Goal: Task Accomplishment & Management: Use online tool/utility

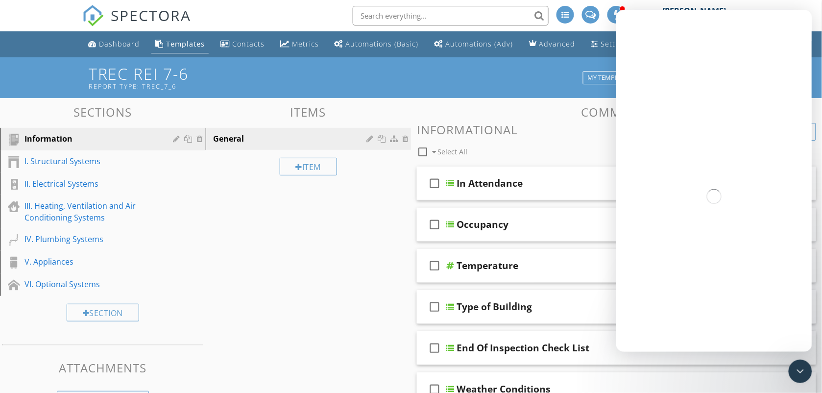
click at [800, 373] on icon "Close Intercom Messenger" at bounding box center [800, 371] width 12 height 12
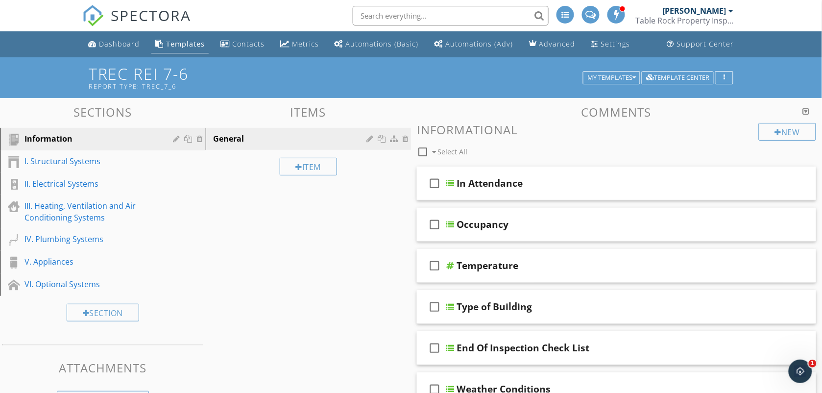
scroll to position [6631, 0]
click at [60, 163] on div "I. Structural Systems" at bounding box center [91, 161] width 135 height 12
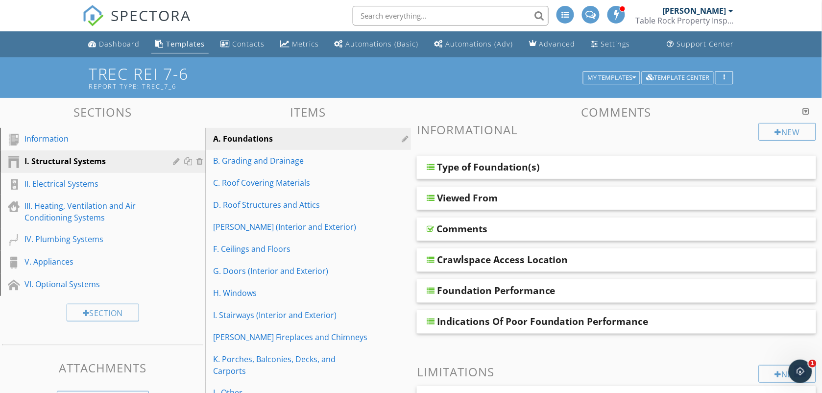
click at [250, 141] on div "A. Foundations" at bounding box center [291, 139] width 156 height 12
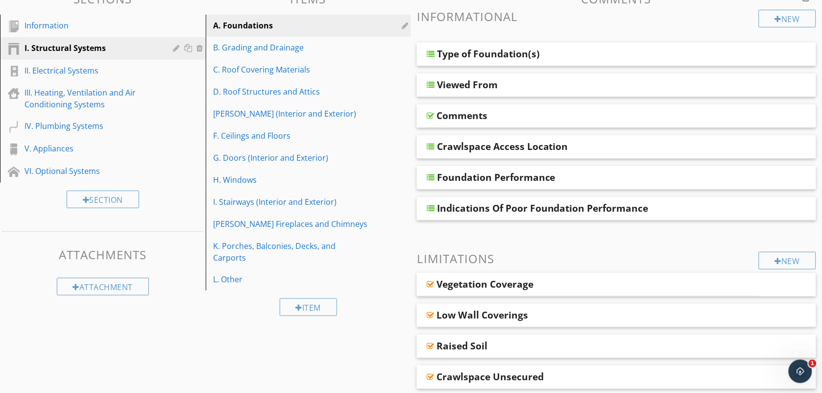
scroll to position [111, 0]
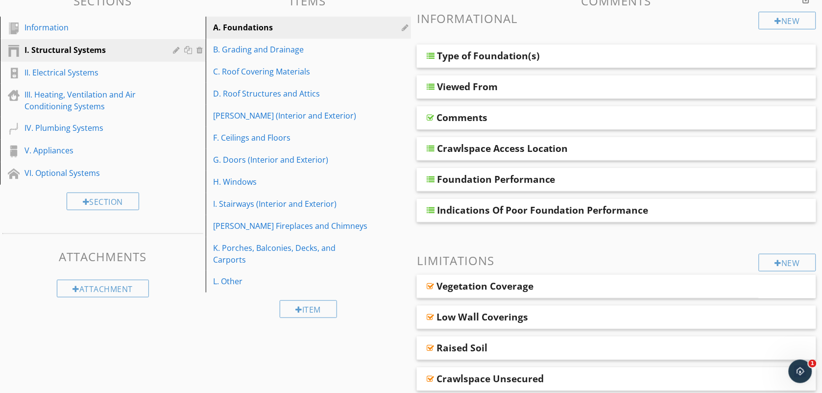
click at [383, 304] on div "Item" at bounding box center [309, 308] width 206 height 33
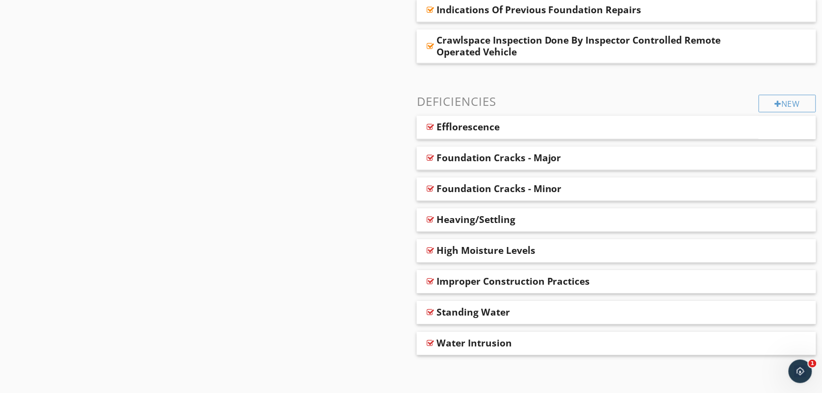
scroll to position [699, 0]
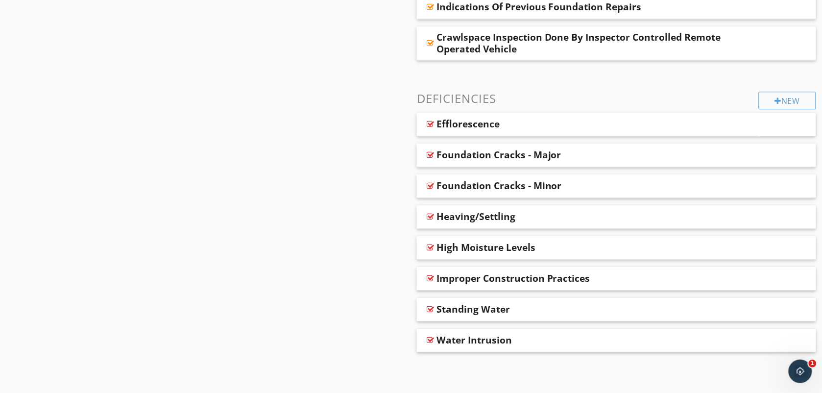
click at [775, 99] on div at bounding box center [778, 101] width 7 height 8
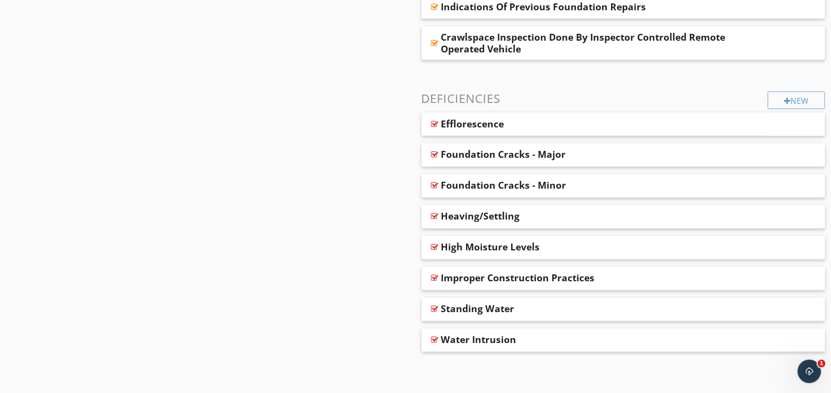
click at [43, 98] on div at bounding box center [415, 196] width 831 height 393
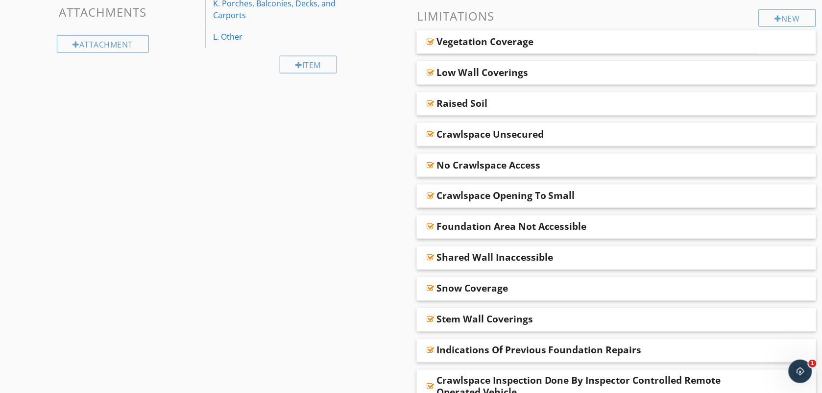
scroll to position [3, 0]
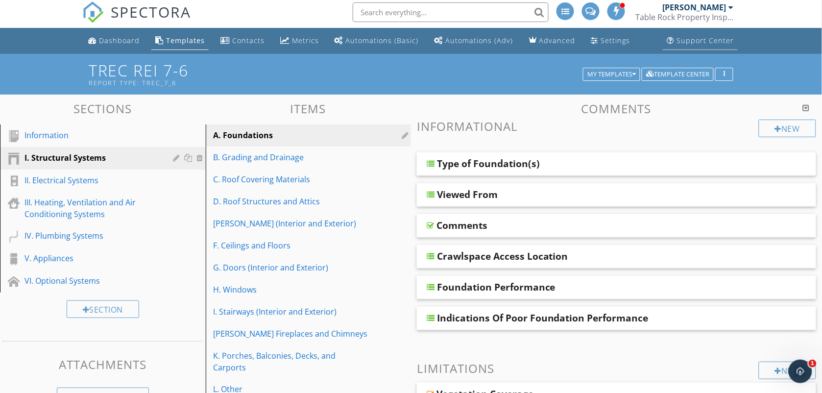
click at [672, 41] on div "Support Center" at bounding box center [669, 40] width 7 height 8
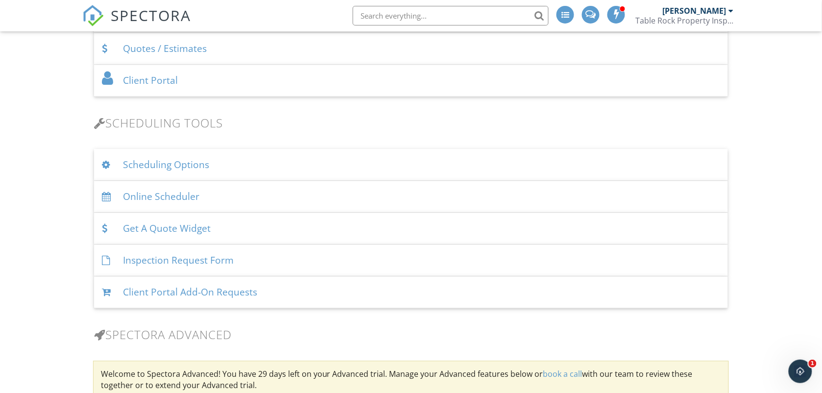
scroll to position [588, 0]
click at [263, 161] on div "Scheduling Options" at bounding box center [411, 163] width 634 height 32
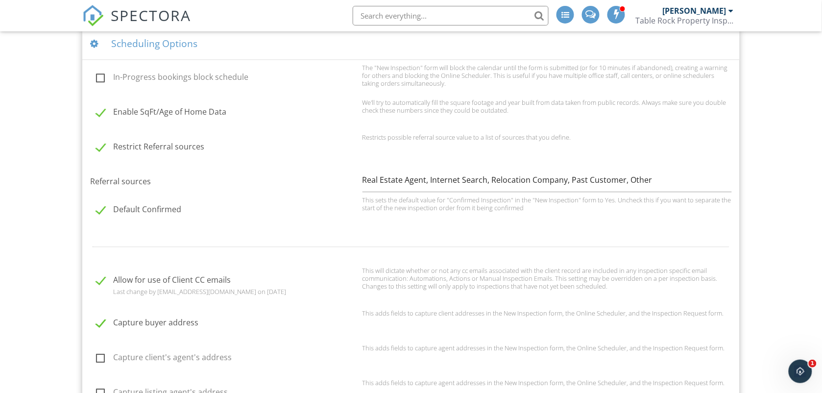
scroll to position [832, 0]
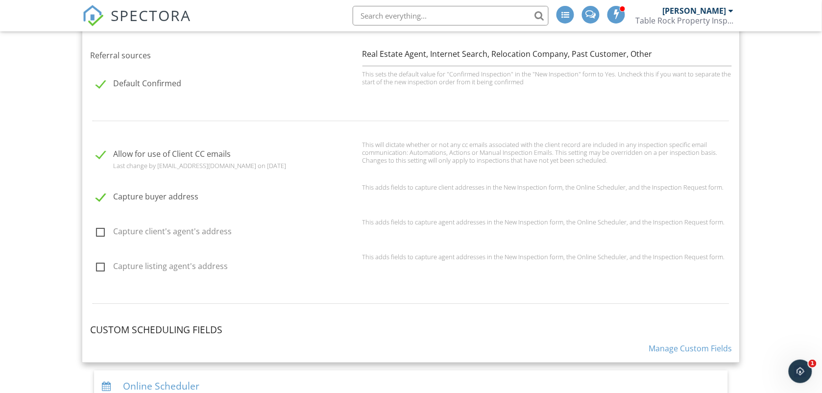
click at [686, 346] on link "Manage Custom Fields" at bounding box center [689, 348] width 83 height 11
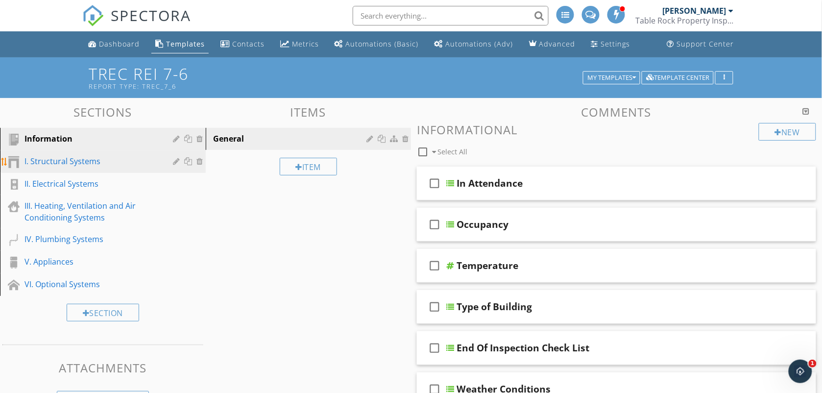
click at [103, 158] on div "I. Structural Systems" at bounding box center [91, 161] width 135 height 12
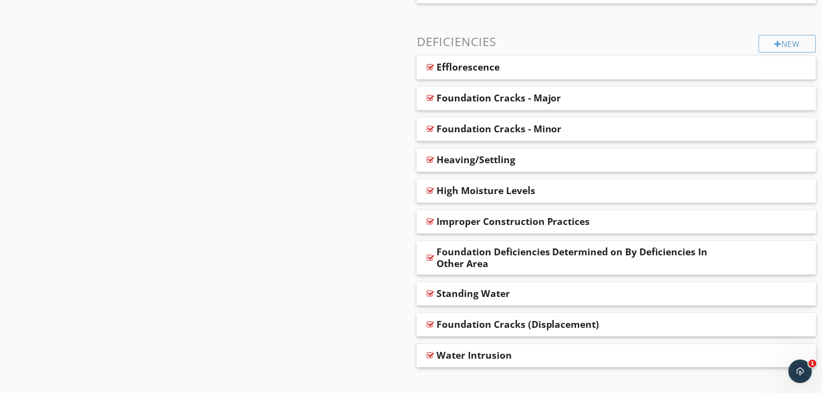
scroll to position [759, 0]
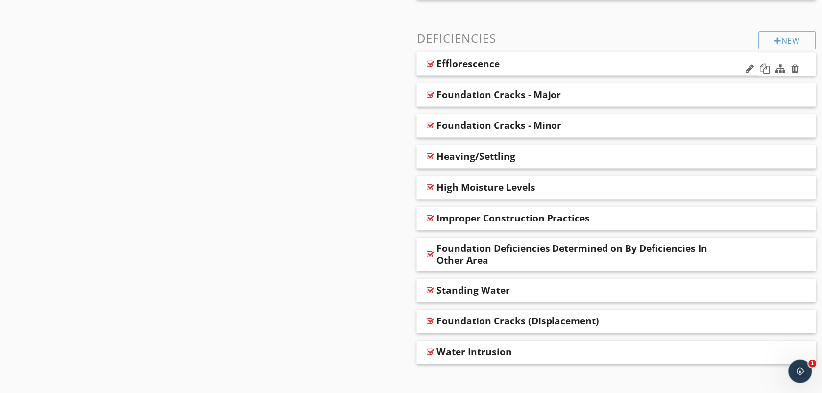
click at [571, 65] on div "Efflorescence" at bounding box center [557, 64] width 242 height 12
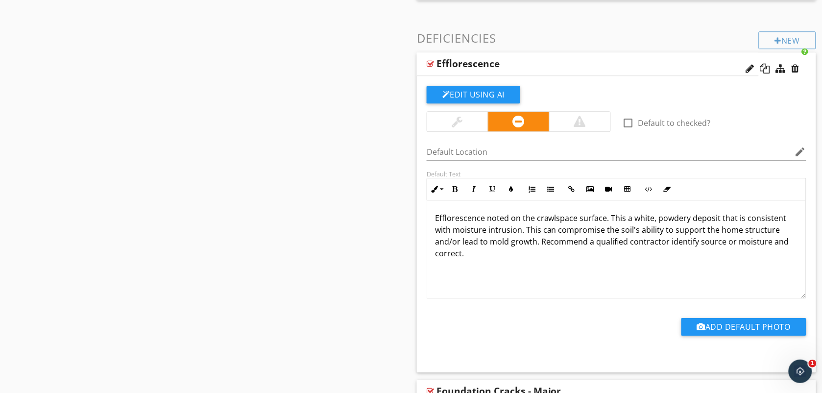
click at [468, 67] on div "Efflorescence" at bounding box center [467, 64] width 63 height 12
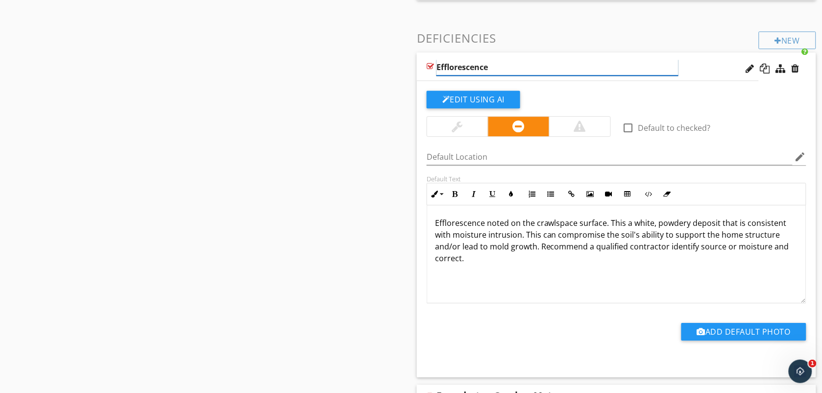
click at [468, 67] on input "Efflorescence" at bounding box center [557, 67] width 242 height 16
click at [371, 74] on div "Sections Information I. Structural Systems II. Electrical Systems III. Heating,…" at bounding box center [411, 17] width 822 height 1357
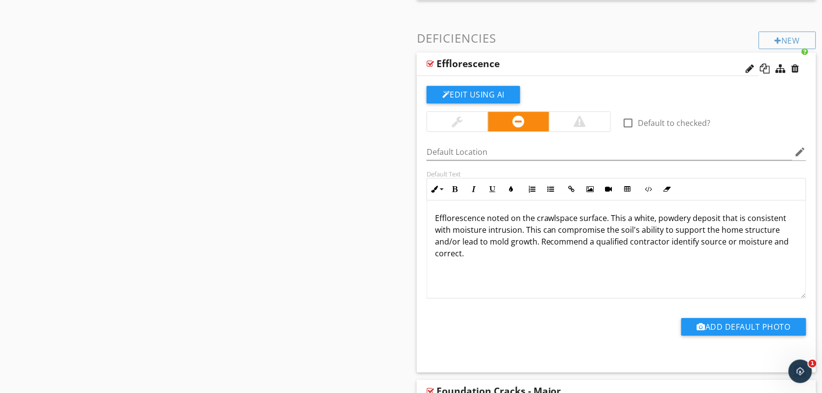
click at [371, 74] on div "Sections Information I. Structural Systems II. Electrical Systems III. Heating,…" at bounding box center [411, 15] width 822 height 1352
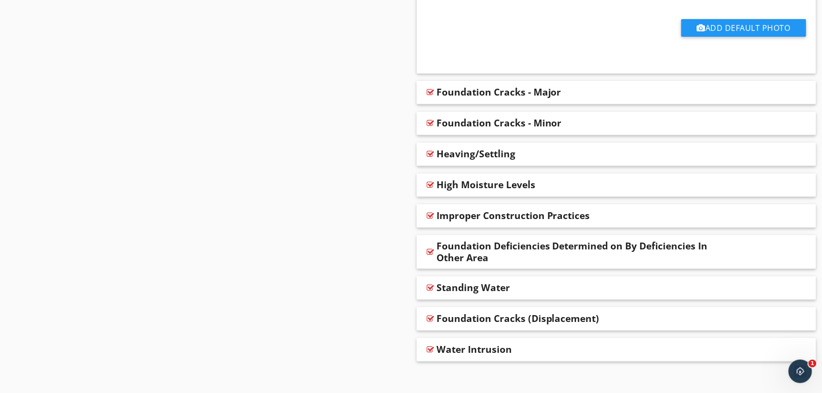
scroll to position [1068, 0]
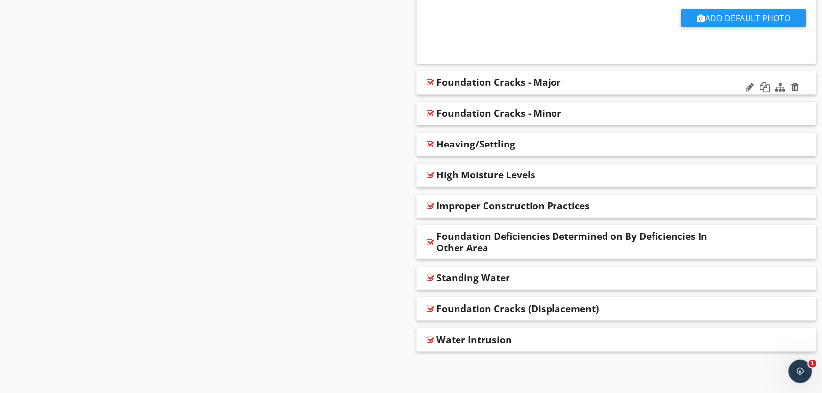
click at [465, 79] on div "Foundation Cracks - Major" at bounding box center [498, 82] width 125 height 12
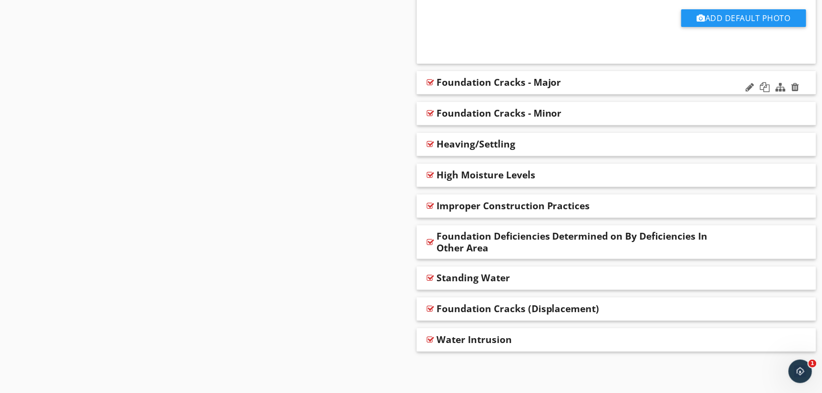
click at [475, 84] on div "Foundation Cracks - Major" at bounding box center [498, 82] width 125 height 12
click at [457, 118] on div "Foundation Cracks - Minor" at bounding box center [498, 113] width 125 height 12
click at [455, 148] on div "Heaving/Settling" at bounding box center [475, 144] width 79 height 12
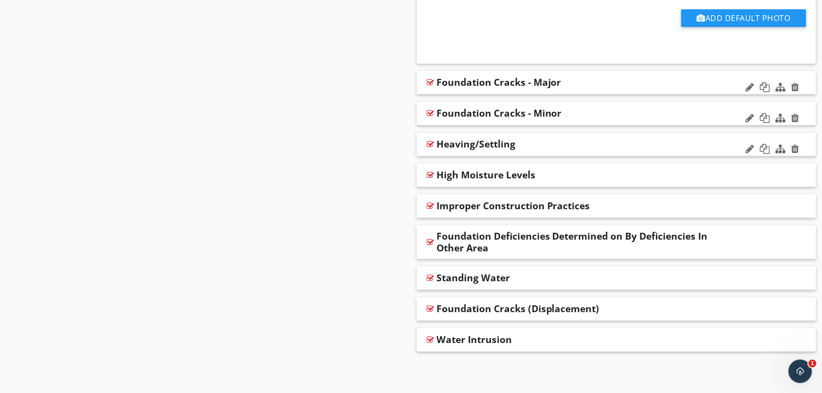
click at [452, 171] on div "High Moisture Levels" at bounding box center [485, 175] width 99 height 12
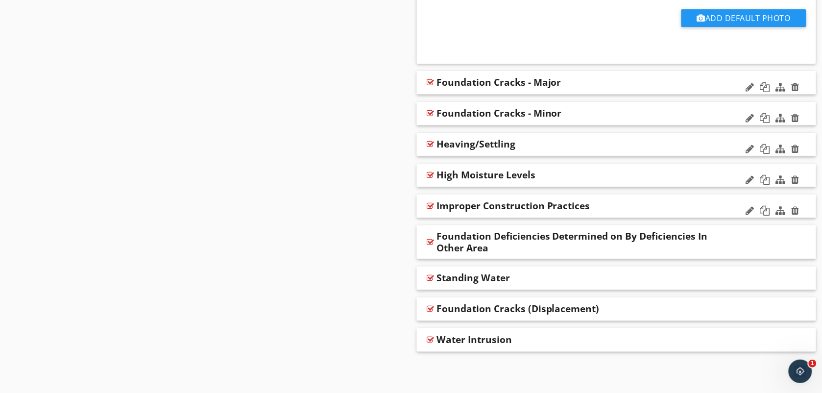
click at [467, 207] on div "Improper Construction Practices" at bounding box center [513, 206] width 154 height 12
click at [458, 242] on div "Foundation Deficiencies Determined on By Deficiencies In Other Area" at bounding box center [578, 242] width 284 height 24
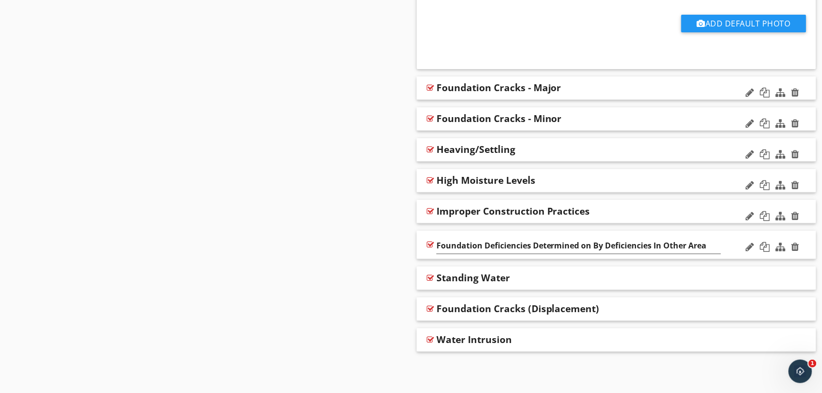
scroll to position [1063, 0]
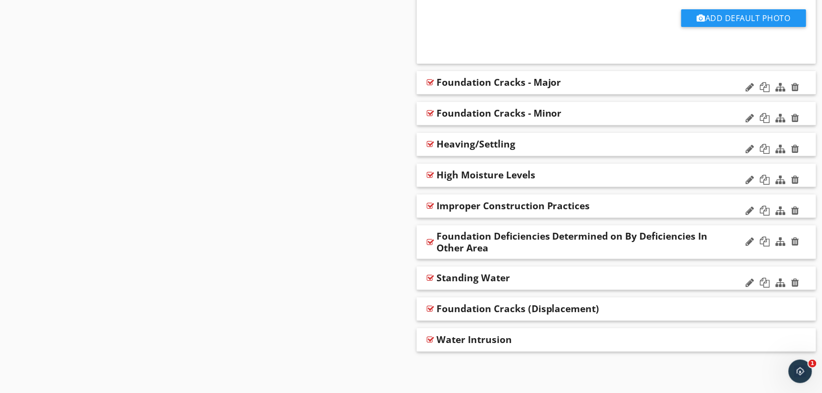
click at [460, 282] on div "Standing Water" at bounding box center [472, 278] width 73 height 12
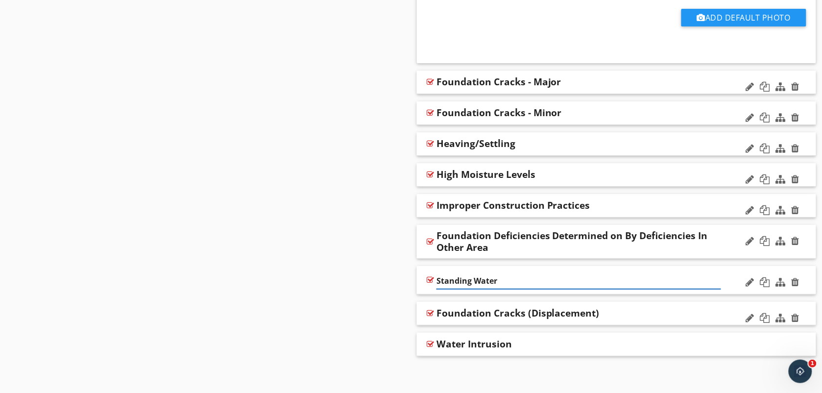
click at [461, 312] on div "Foundation Cracks (Displacement)" at bounding box center [517, 313] width 163 height 12
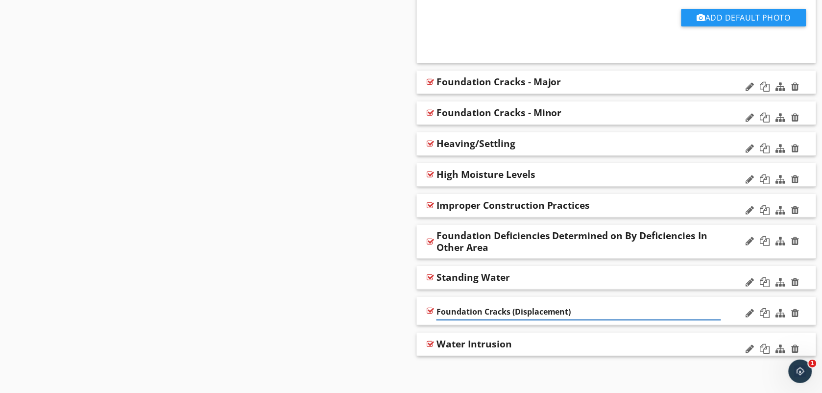
click at [467, 344] on div "Water Intrusion" at bounding box center [473, 344] width 75 height 12
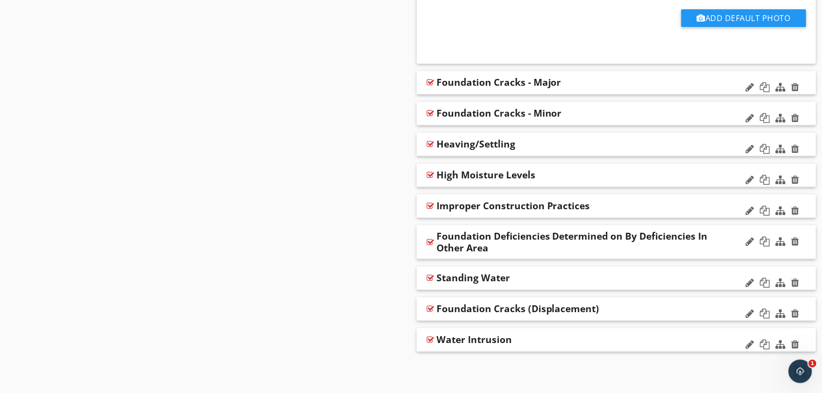
click at [431, 341] on div at bounding box center [429, 339] width 7 height 8
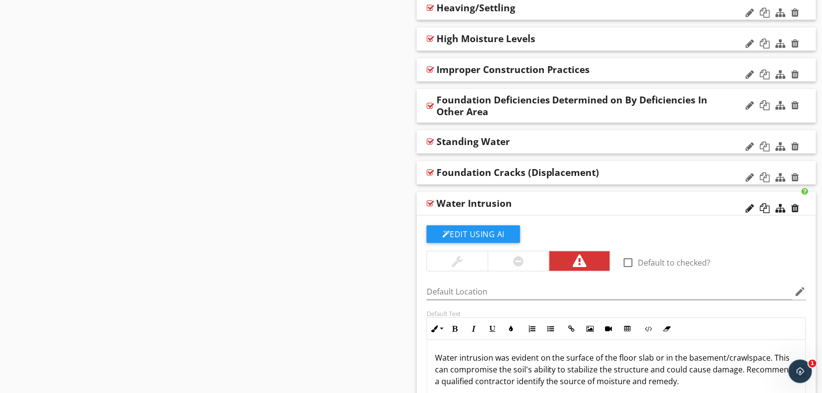
scroll to position [1215, 0]
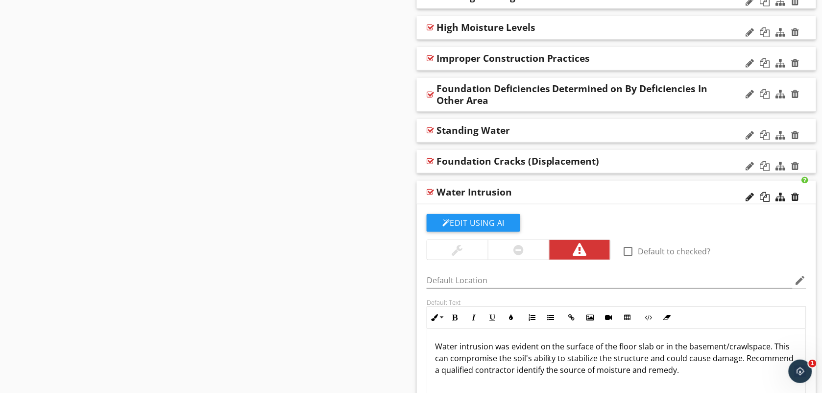
click at [431, 162] on div at bounding box center [429, 161] width 7 height 8
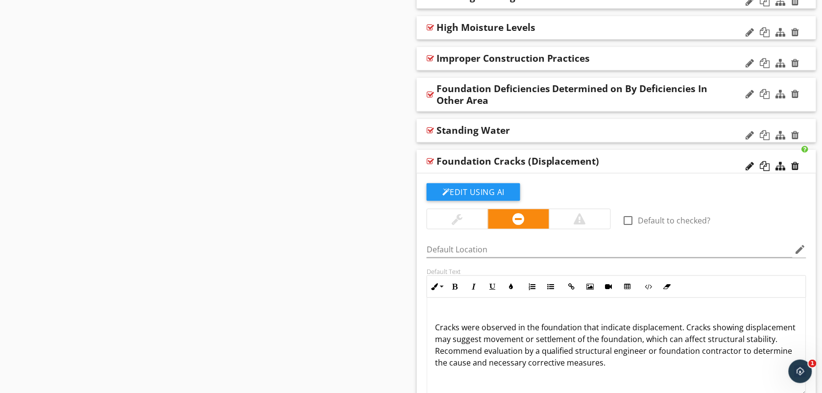
click at [429, 131] on div at bounding box center [429, 130] width 7 height 8
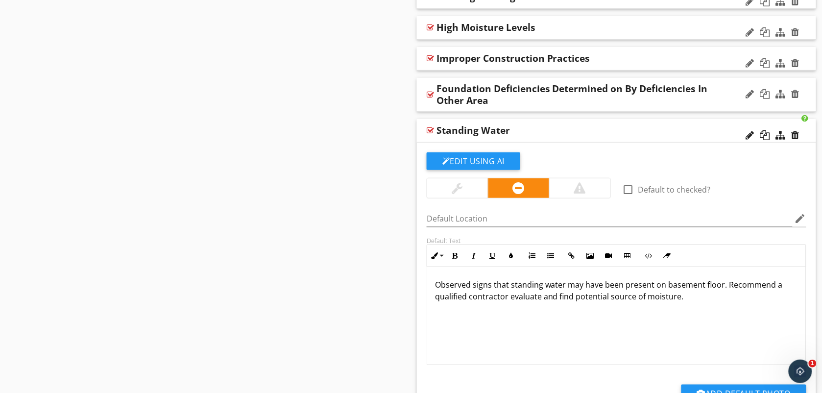
click at [431, 95] on div at bounding box center [429, 95] width 7 height 8
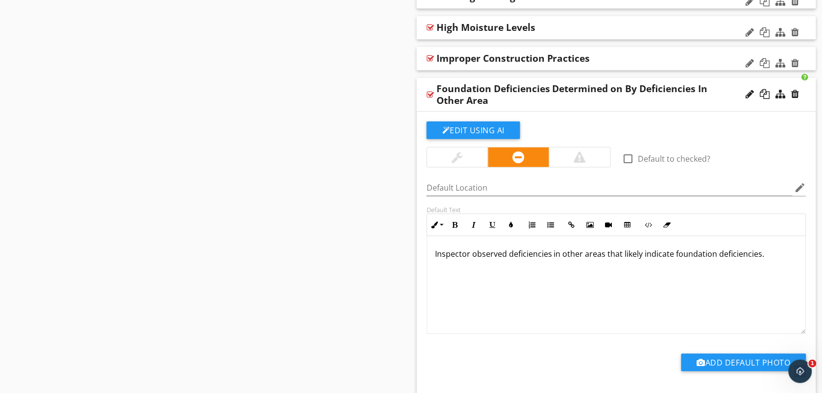
click at [428, 61] on div at bounding box center [429, 58] width 7 height 8
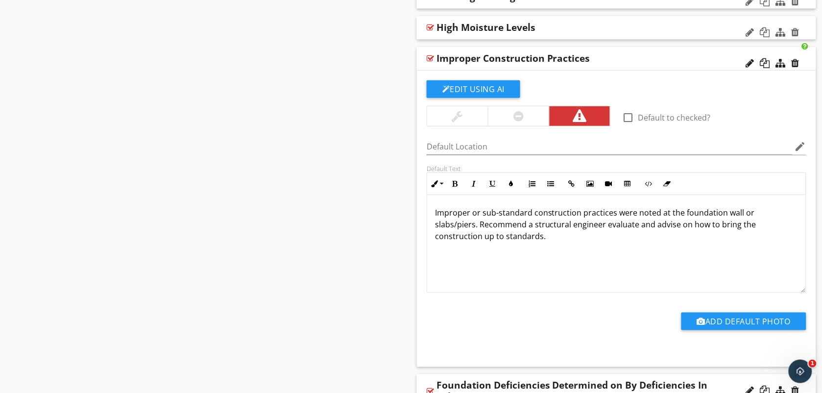
click at [379, 72] on div "Sections Information I. Structural Systems II. Electrical Systems III. Heating,…" at bounding box center [411, 300] width 822 height 2834
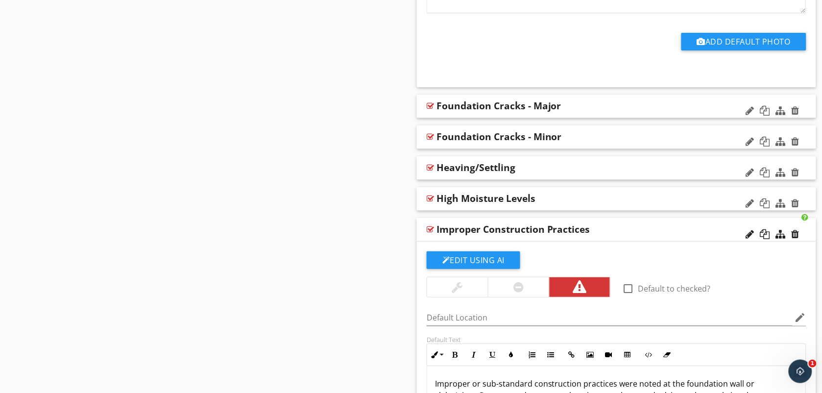
scroll to position [1043, 0]
click at [427, 198] on div at bounding box center [429, 199] width 7 height 8
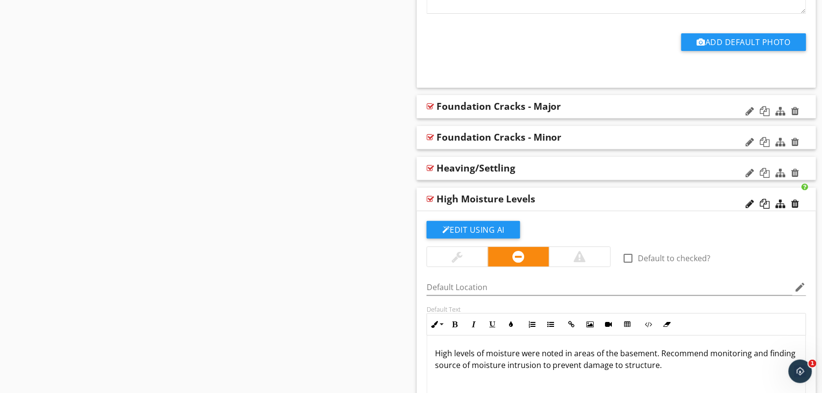
click at [427, 167] on div at bounding box center [429, 168] width 7 height 8
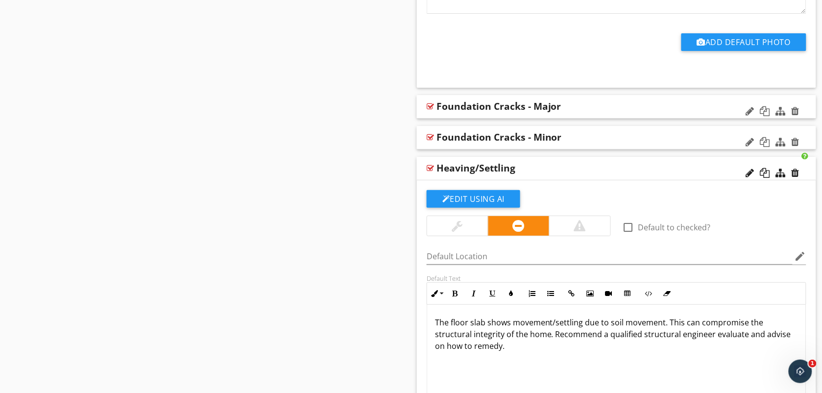
click at [431, 137] on div at bounding box center [429, 137] width 7 height 8
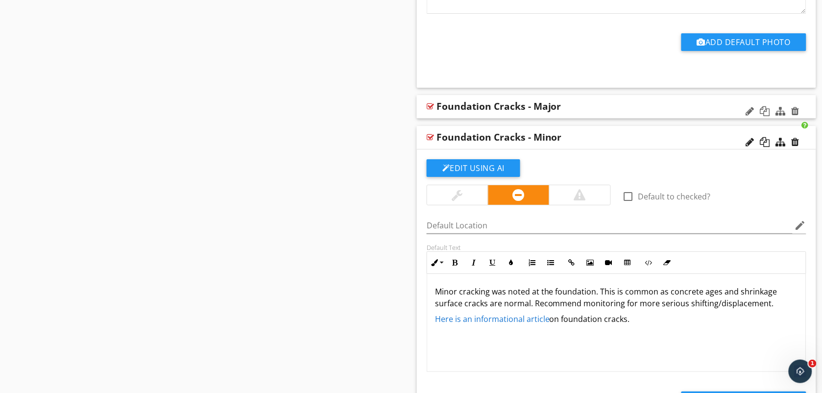
click at [427, 109] on div at bounding box center [429, 106] width 7 height 8
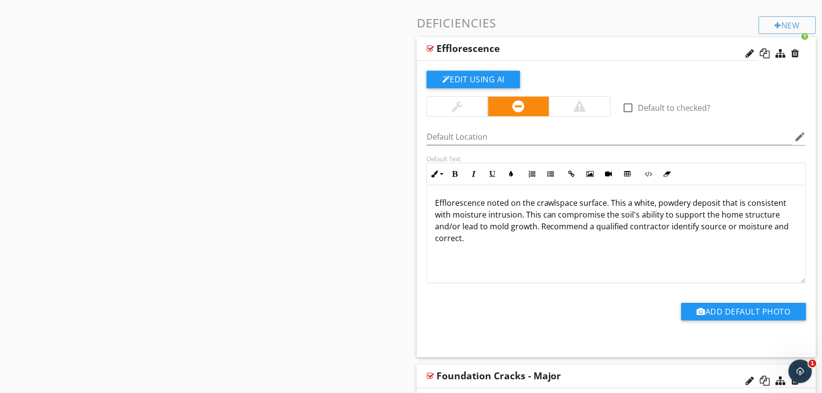
scroll to position [750, 0]
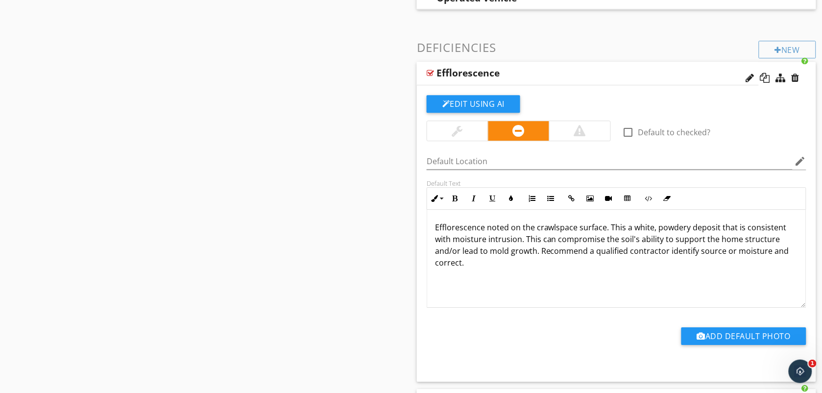
click at [431, 72] on div at bounding box center [429, 73] width 7 height 8
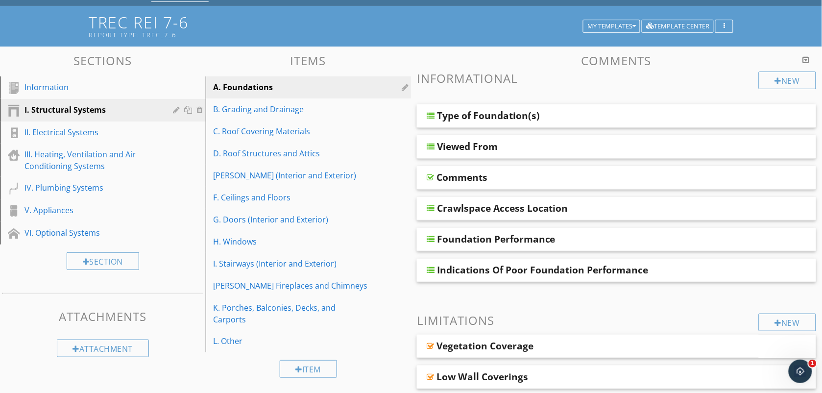
scroll to position [49, 0]
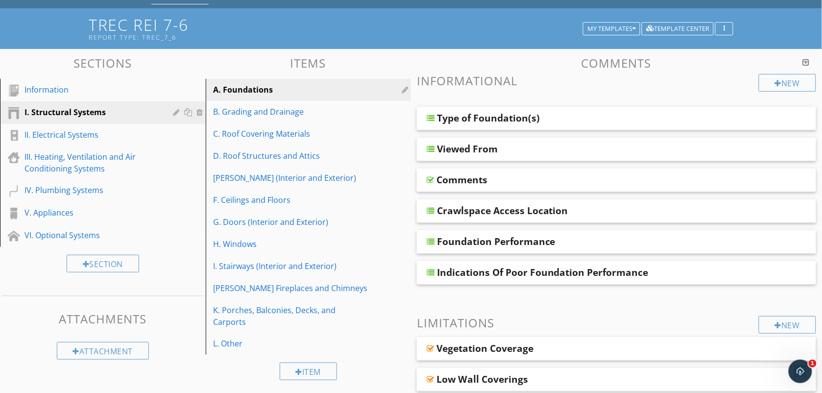
click at [746, 64] on h3 "Comments" at bounding box center [616, 62] width 399 height 13
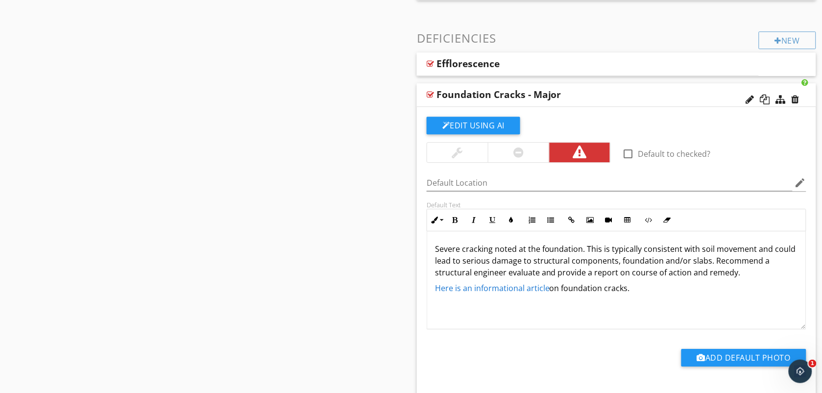
scroll to position [783, 0]
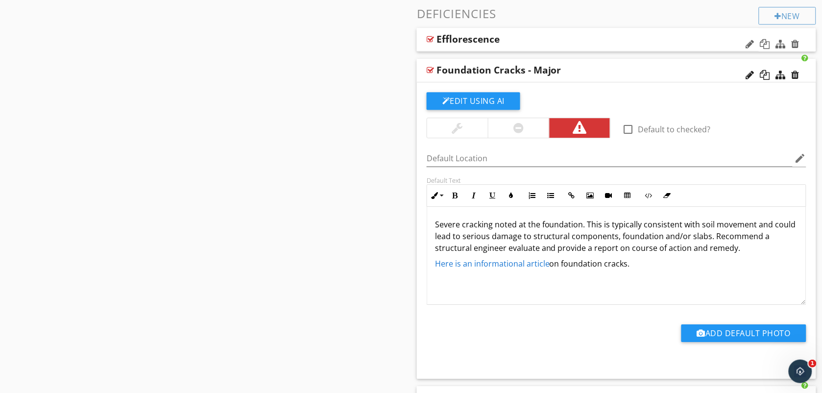
click at [429, 40] on div at bounding box center [429, 39] width 7 height 8
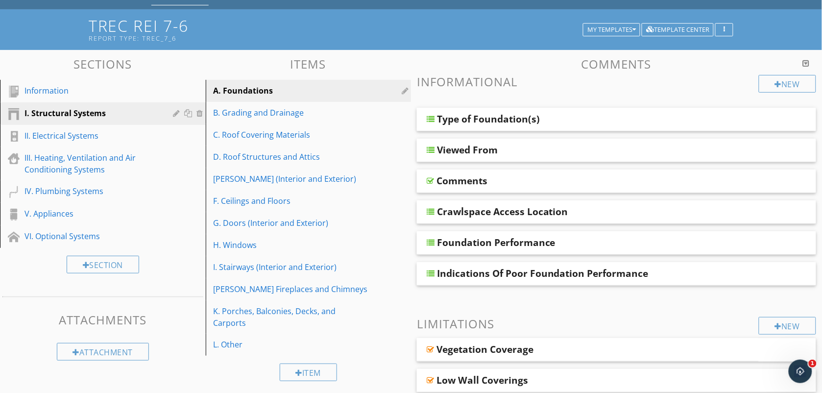
scroll to position [49, 0]
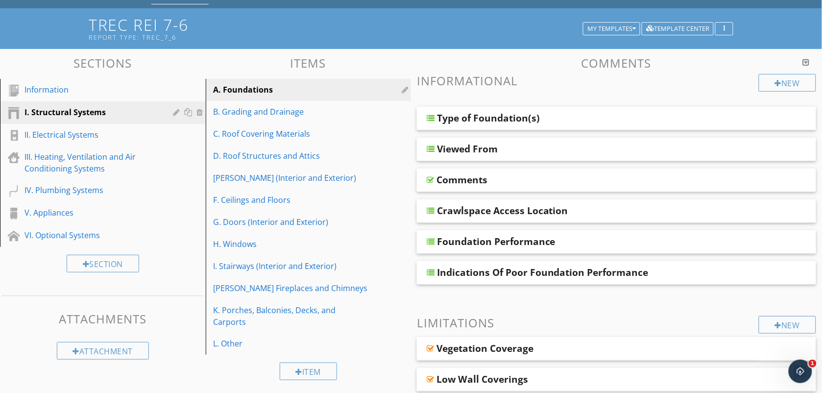
click at [805, 62] on div at bounding box center [806, 62] width 7 height 8
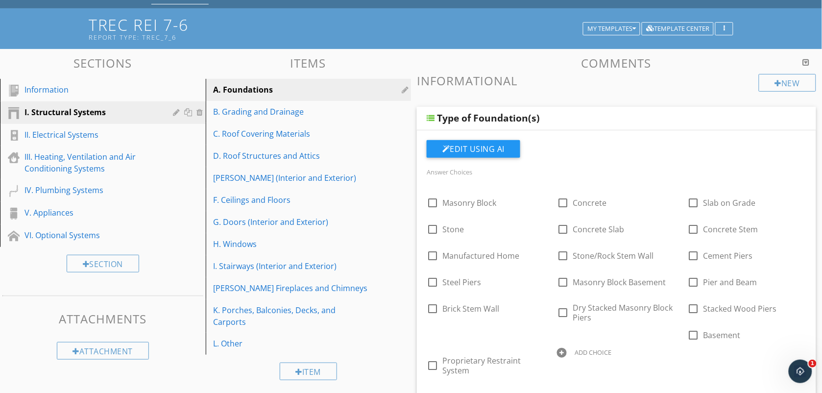
click at [711, 81] on h3 "Informational" at bounding box center [616, 80] width 399 height 13
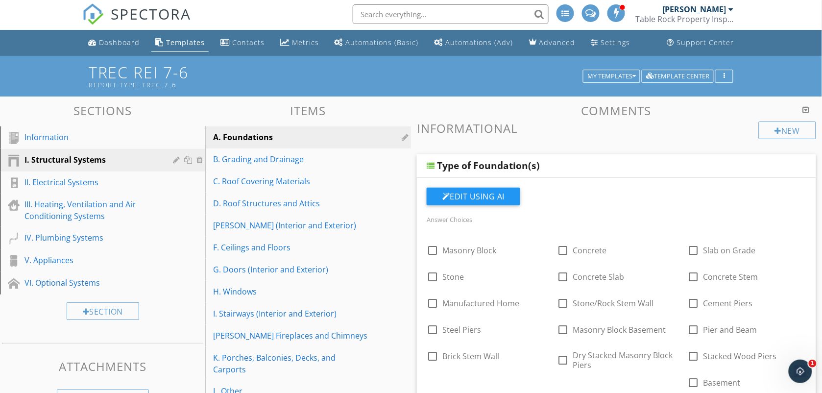
scroll to position [0, 0]
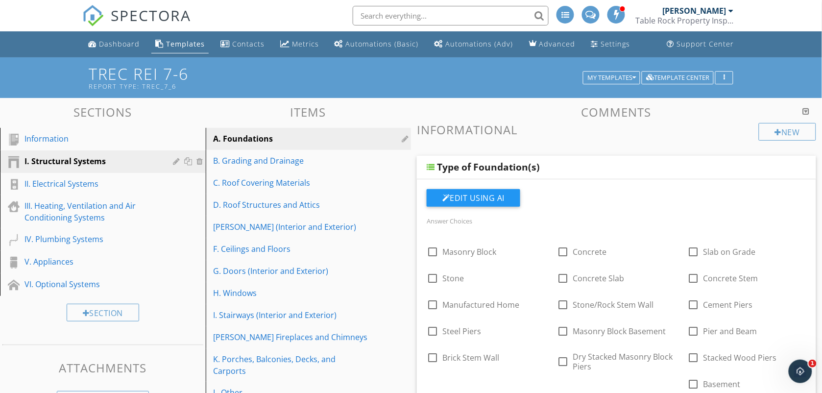
click at [805, 111] on div at bounding box center [806, 111] width 7 height 8
